Goal: Find specific page/section: Find specific page/section

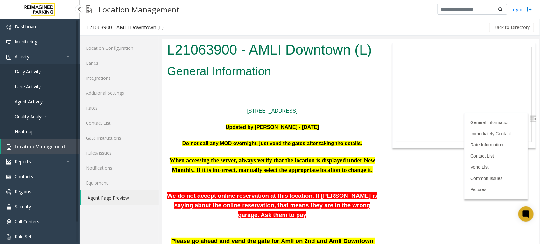
click at [54, 145] on span "Location Management" at bounding box center [40, 146] width 51 height 6
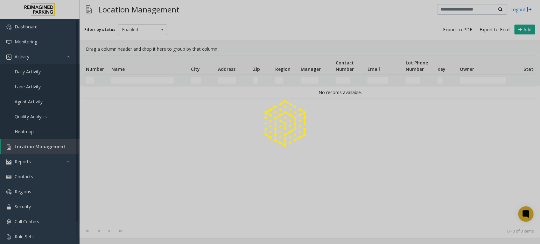
click at [169, 77] on div at bounding box center [270, 122] width 540 height 244
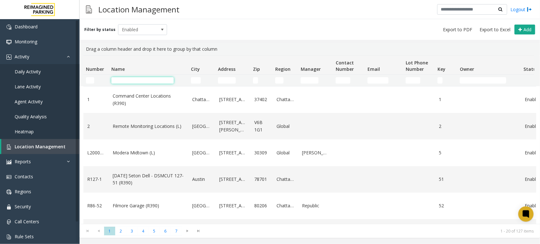
click at [163, 82] on input "Name Filter" at bounding box center [142, 80] width 62 height 6
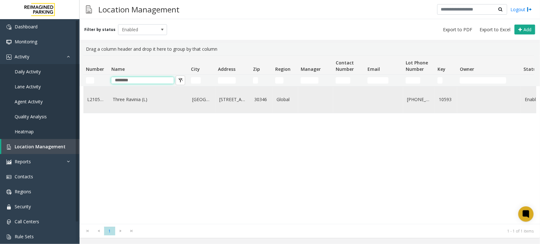
type input "********"
click at [115, 100] on link "Three Ravinia (L)" at bounding box center [149, 99] width 72 height 7
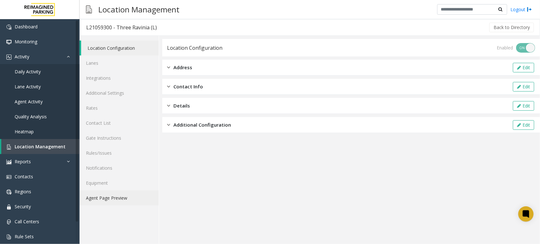
click at [118, 196] on link "Agent Page Preview" at bounding box center [119, 197] width 79 height 15
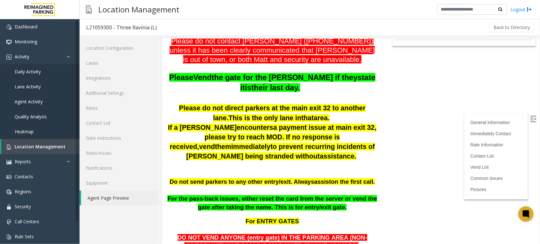
scroll to position [119, 0]
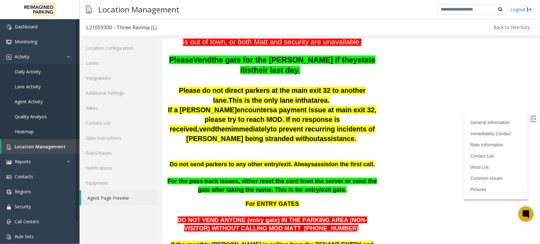
click at [328, 191] on p "For the pass-back issues, either reset the card from the server or vend the gat…" at bounding box center [272, 184] width 211 height 17
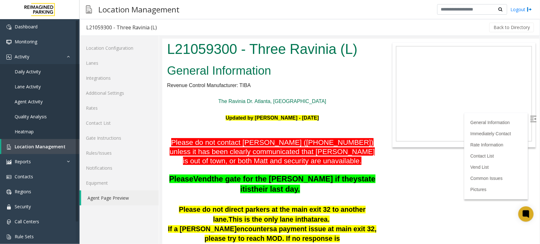
scroll to position [0, 0]
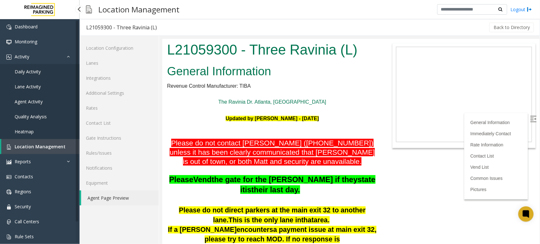
click at [35, 69] on span "Daily Activity" at bounding box center [28, 71] width 26 height 6
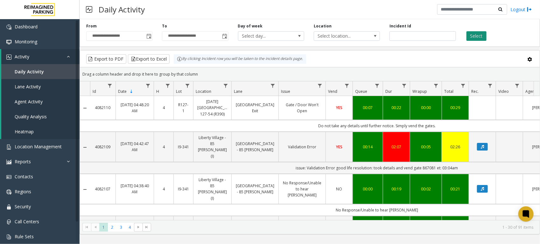
click at [475, 35] on button "Select" at bounding box center [477, 36] width 20 height 10
click at [472, 34] on button "Select" at bounding box center [477, 36] width 20 height 10
